Goal: Task Accomplishment & Management: Manage account settings

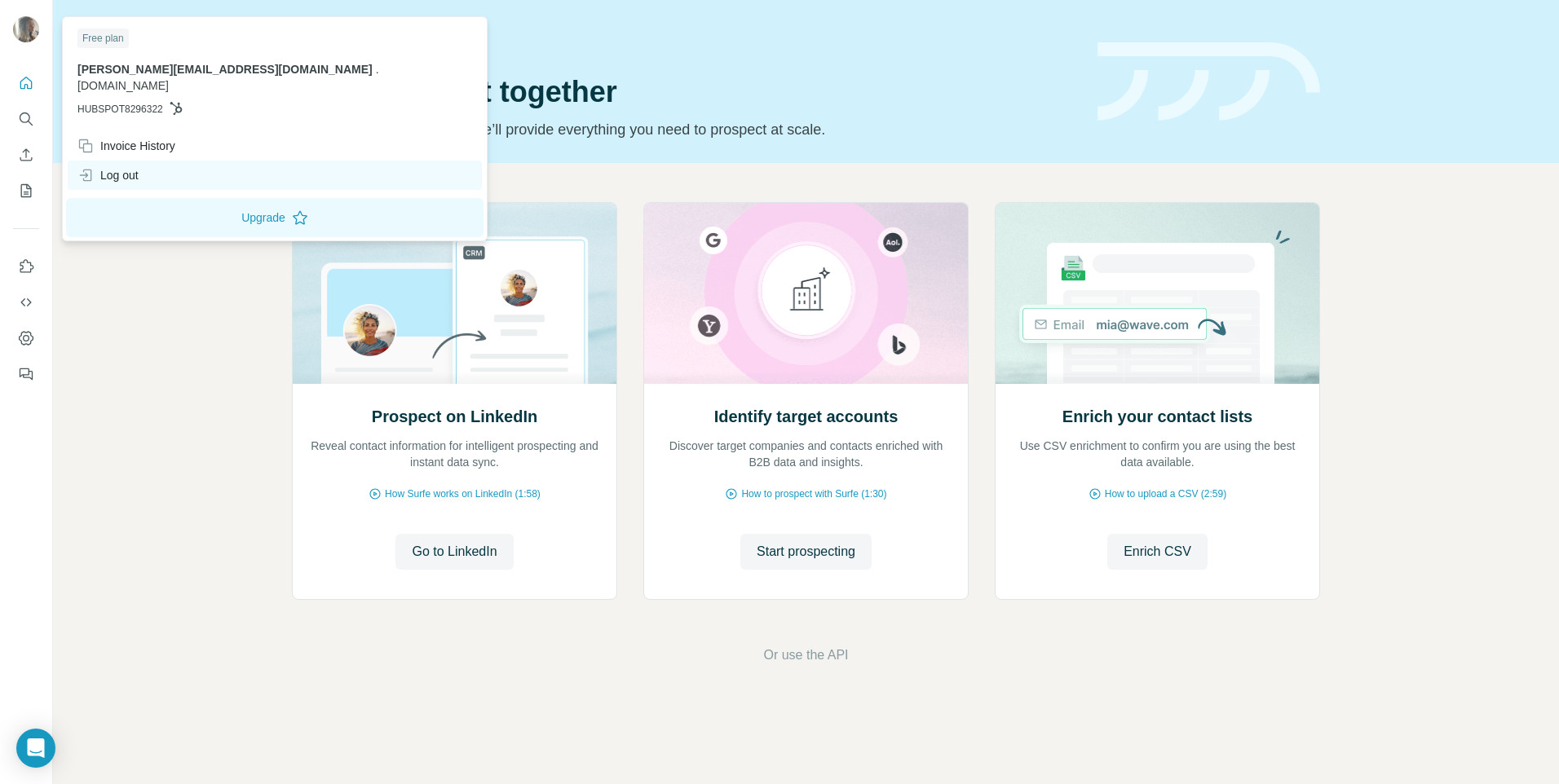
click at [111, 167] on div "Log out" at bounding box center [107, 175] width 61 height 16
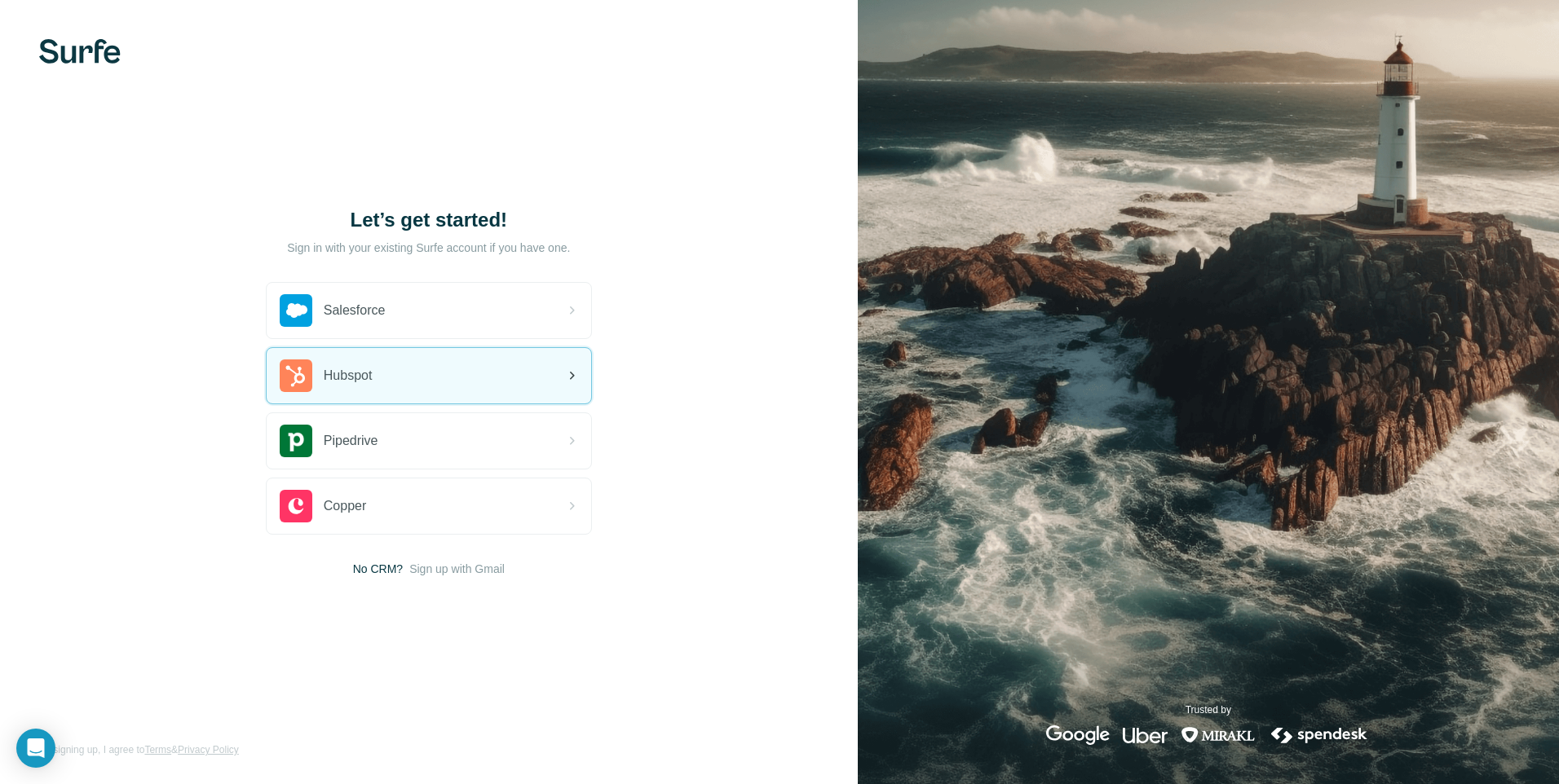
click at [325, 382] on span "Hubspot" at bounding box center [348, 376] width 49 height 20
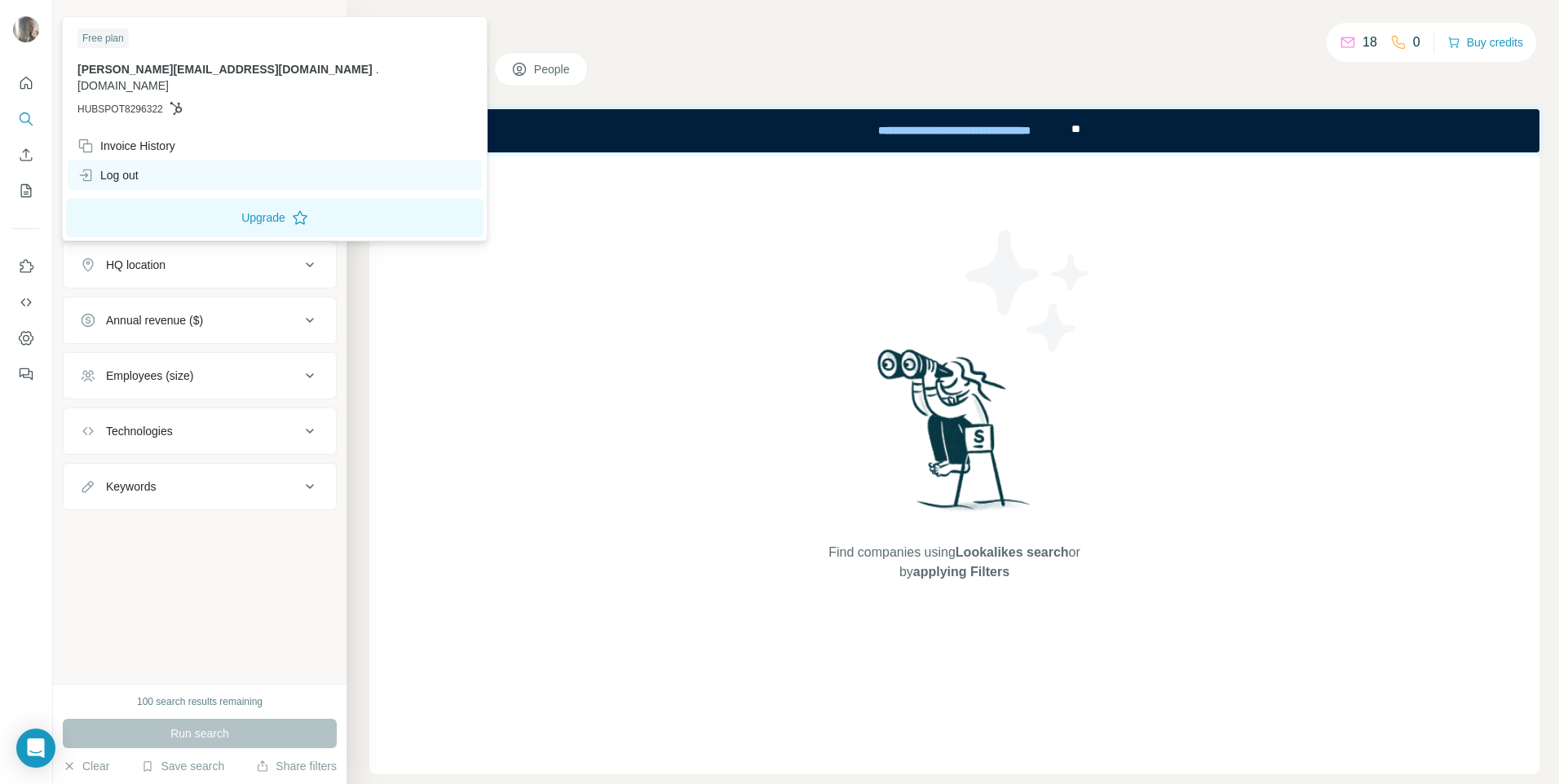
click at [126, 167] on div "Log out" at bounding box center [107, 175] width 61 height 16
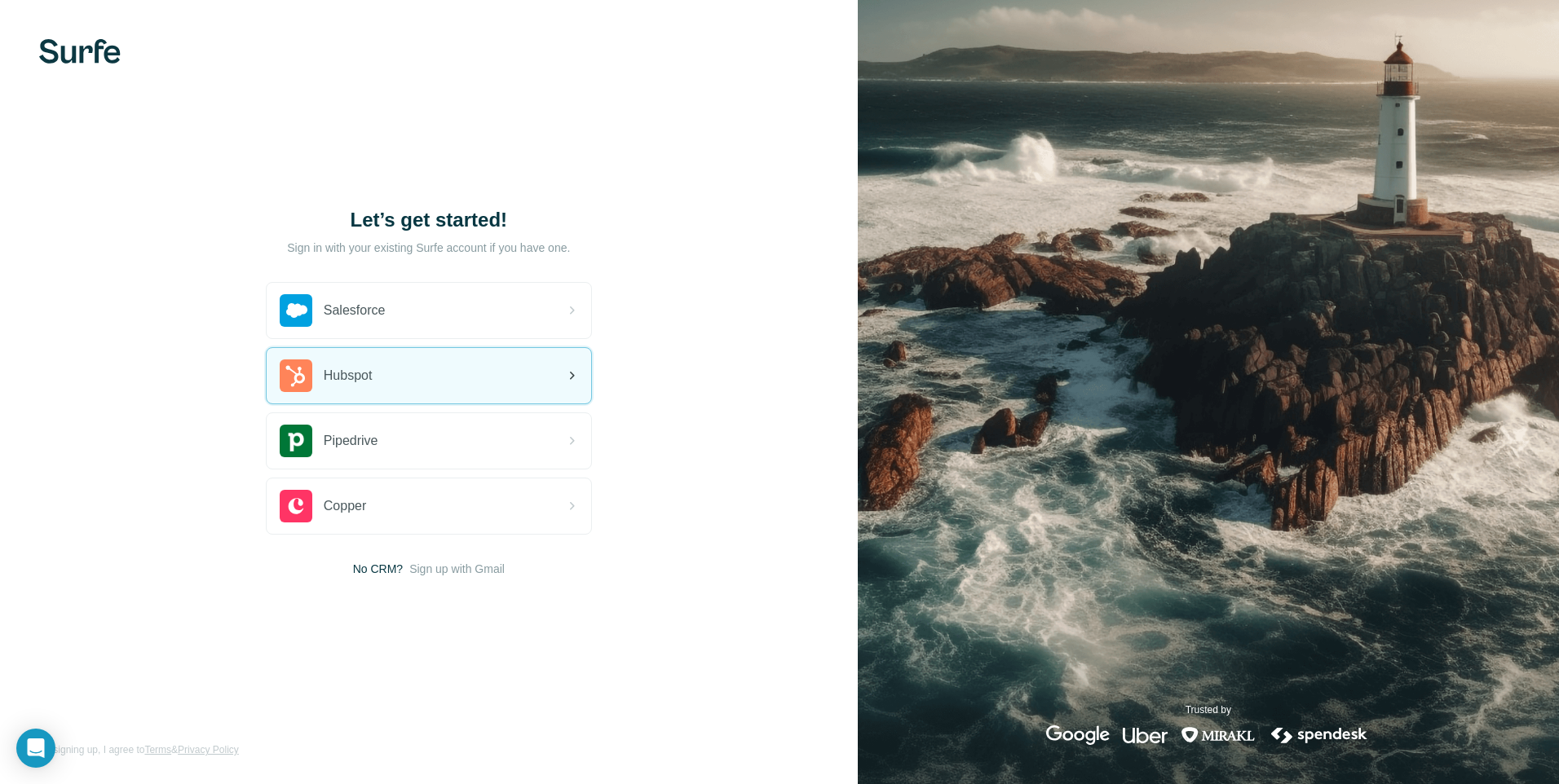
click at [462, 379] on div "Hubspot" at bounding box center [429, 375] width 324 height 55
